Goal: Check status: Check status

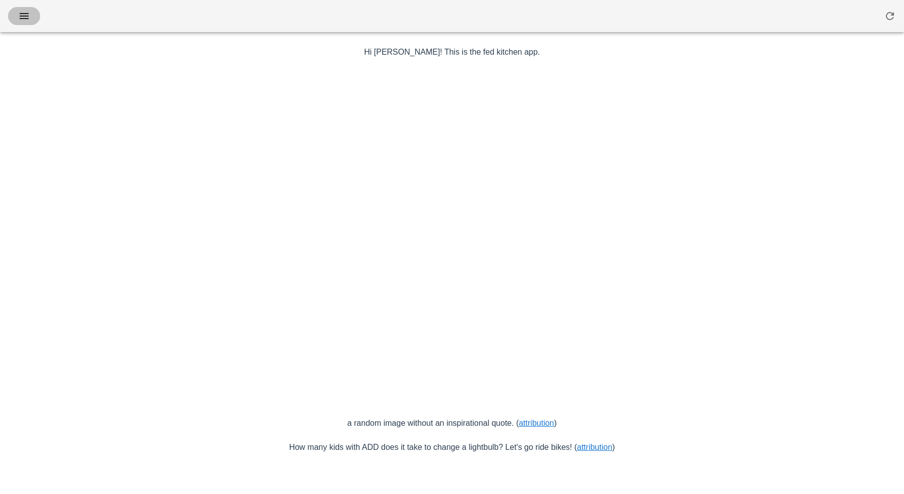
click at [23, 21] on icon "button" at bounding box center [24, 16] width 12 height 12
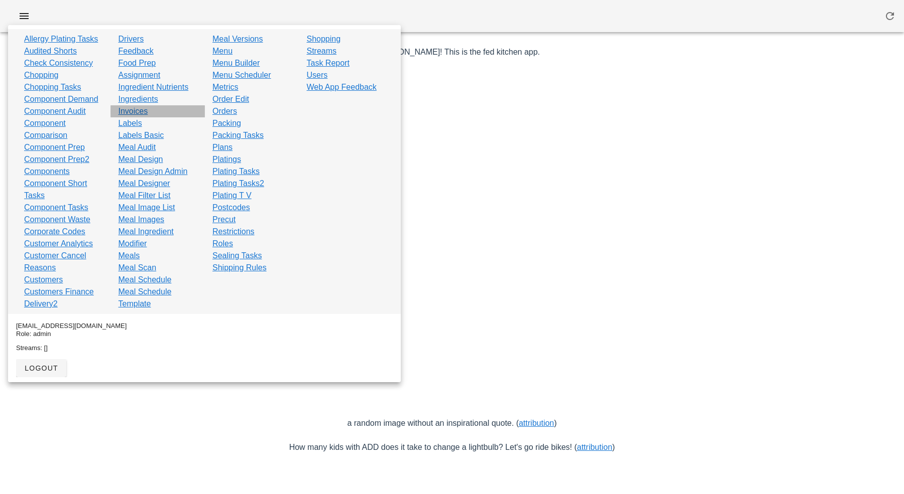
click at [147, 110] on link "Invoices" at bounding box center [133, 111] width 30 height 12
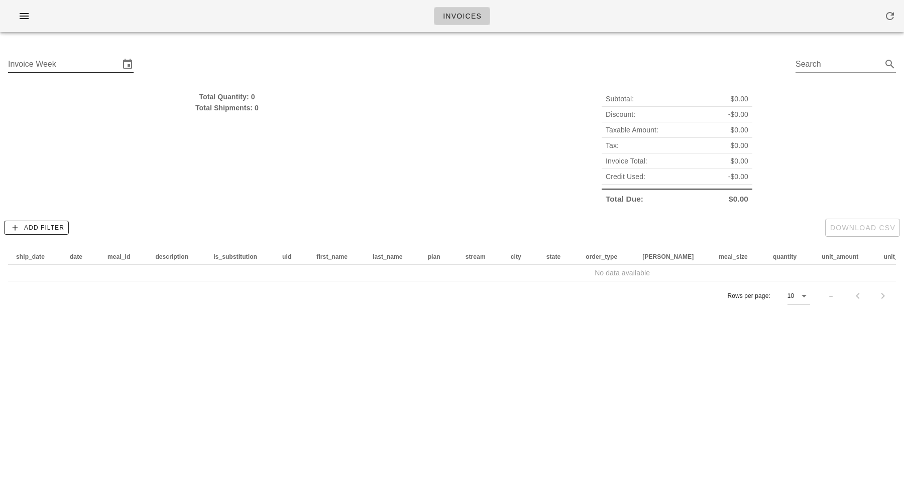
click at [90, 63] on input "Invoice Week" at bounding box center [63, 64] width 111 height 16
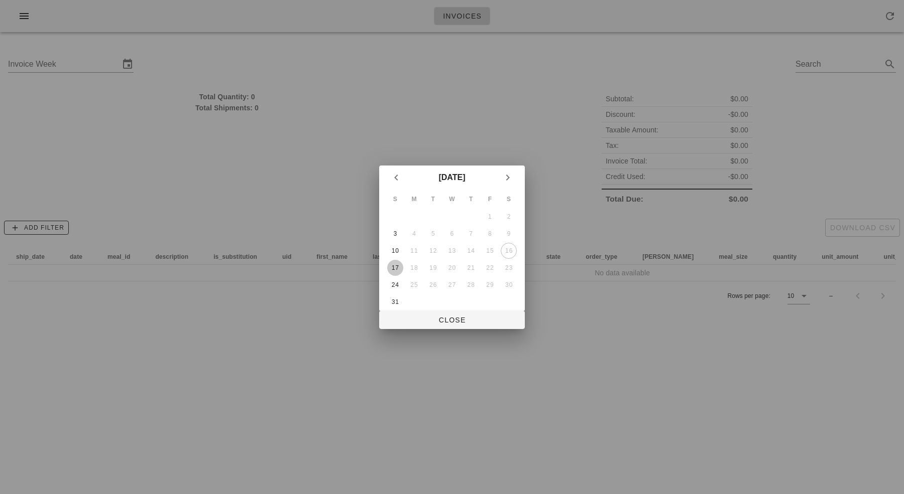
click at [395, 270] on div "17" at bounding box center [395, 268] width 16 height 7
click at [438, 330] on div at bounding box center [452, 247] width 904 height 494
click at [438, 324] on span "Close" at bounding box center [452, 320] width 130 height 8
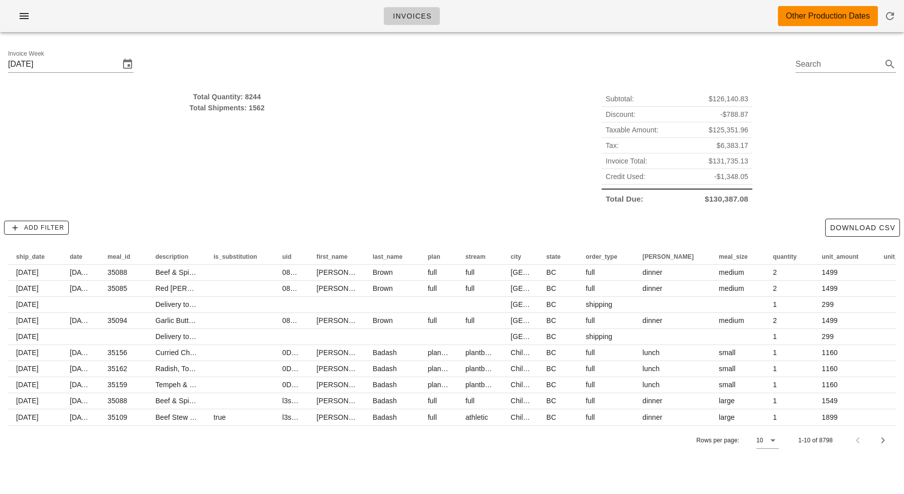
click at [248, 92] on div "Total Quantity: 8244" at bounding box center [227, 96] width 438 height 11
drag, startPoint x: 248, startPoint y: 92, endPoint x: 247, endPoint y: 110, distance: 18.6
click at [247, 110] on div "Total Quantity: 8244 Total Shipments: 1562" at bounding box center [227, 102] width 438 height 22
click at [247, 110] on div "Total Shipments: 1562" at bounding box center [227, 107] width 438 height 11
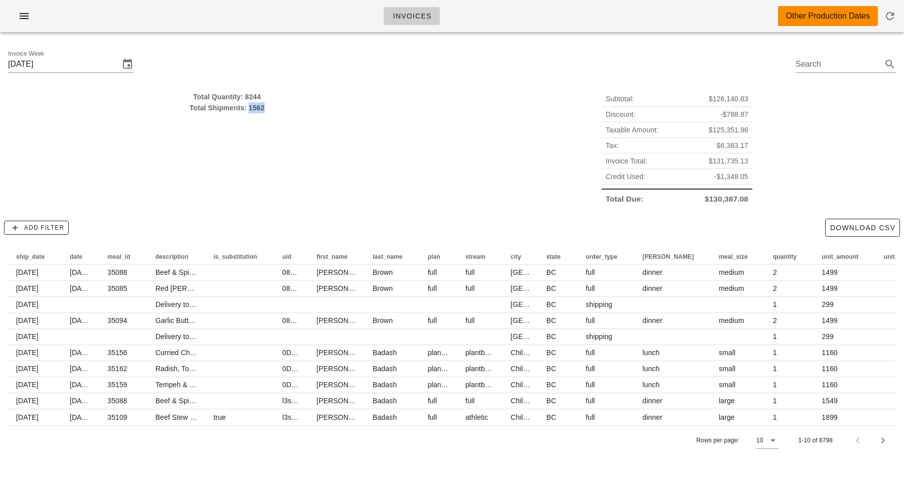
drag, startPoint x: 247, startPoint y: 110, endPoint x: 247, endPoint y: 95, distance: 15.6
click at [247, 95] on div "Total Quantity: 8244 Total Shipments: 1562" at bounding box center [227, 102] width 438 height 22
click at [247, 95] on div "Total Quantity: 8244" at bounding box center [227, 96] width 438 height 11
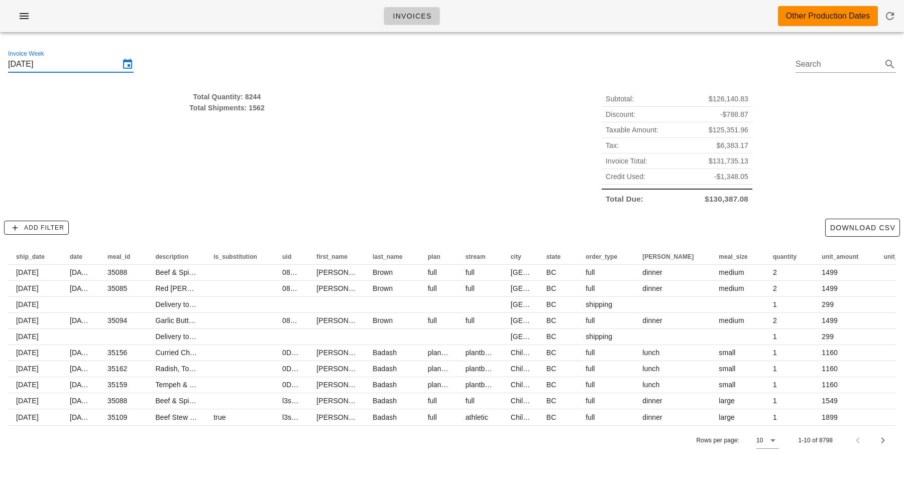
click at [72, 66] on input "[DATE]" at bounding box center [63, 64] width 111 height 16
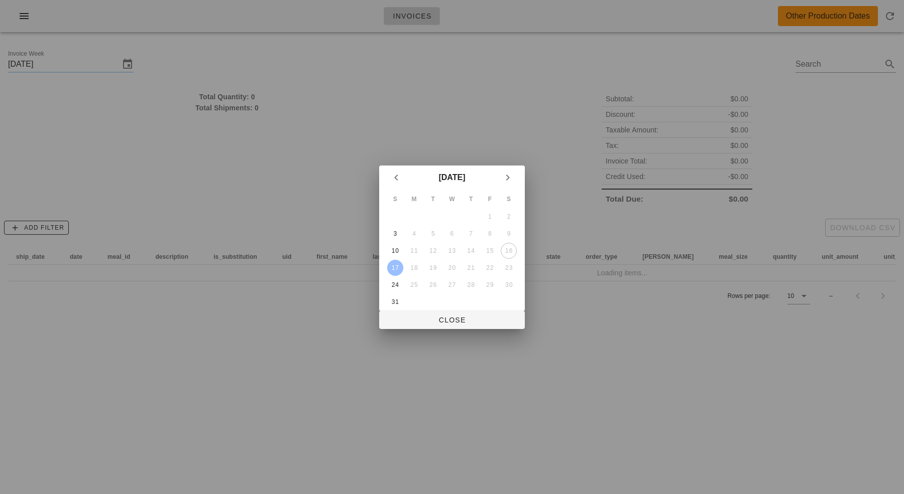
click at [378, 48] on div at bounding box center [452, 247] width 904 height 494
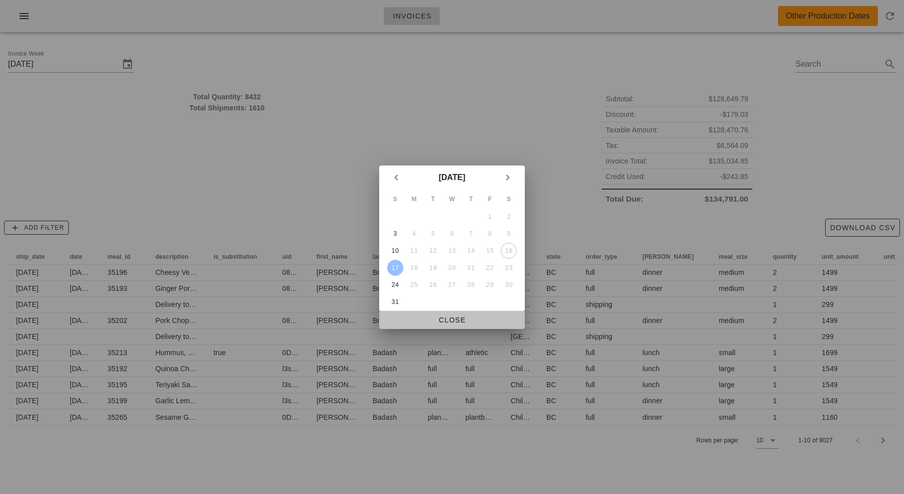
click at [450, 320] on span "Close" at bounding box center [452, 320] width 130 height 8
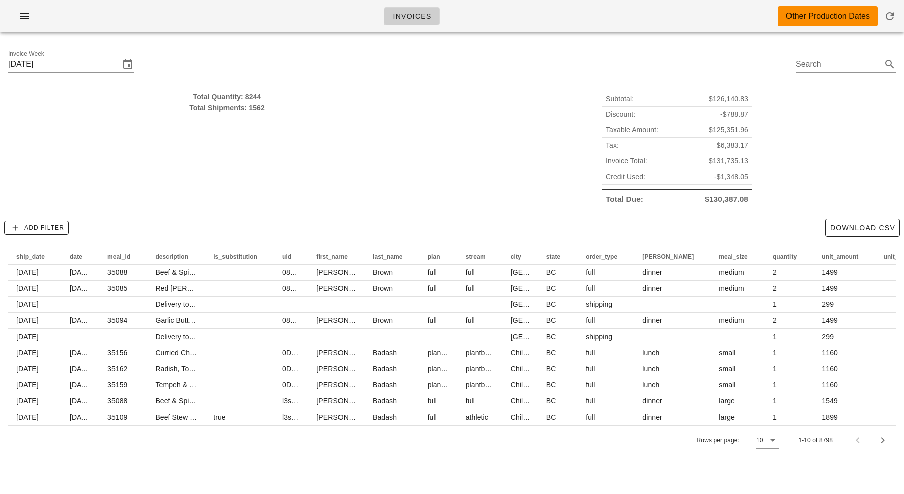
type input "[DATE]"
click at [426, 152] on div "Total Quantity: 8432 Total Shipments: 1610" at bounding box center [227, 148] width 450 height 127
